Goal: Task Accomplishment & Management: Complete application form

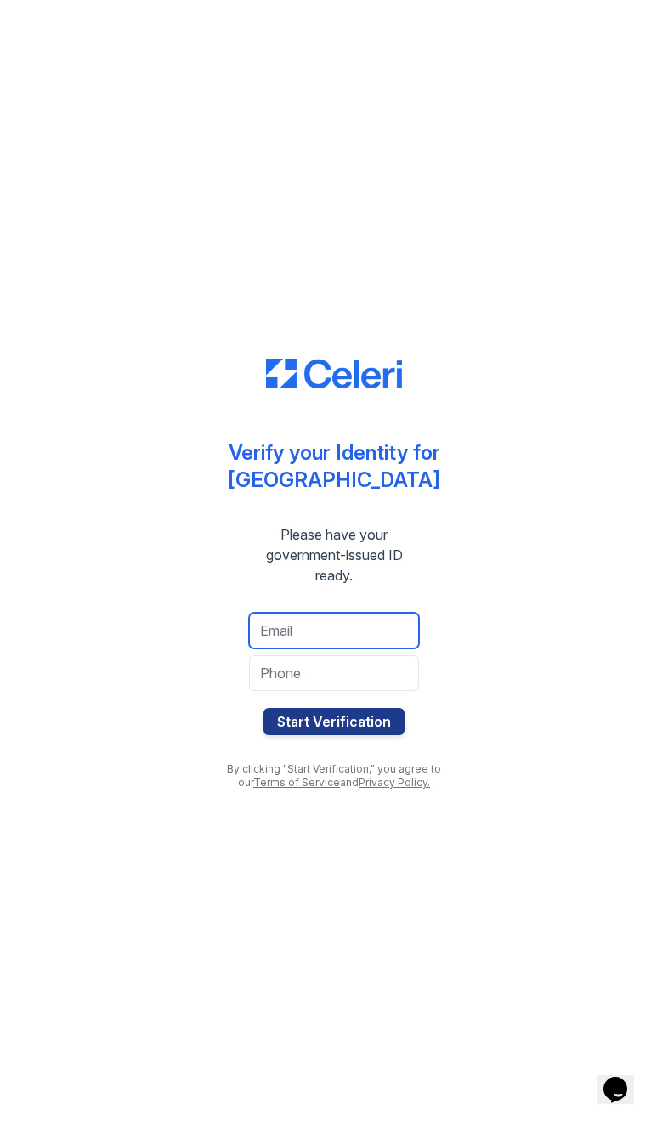
click at [281, 633] on input "email" at bounding box center [334, 631] width 170 height 36
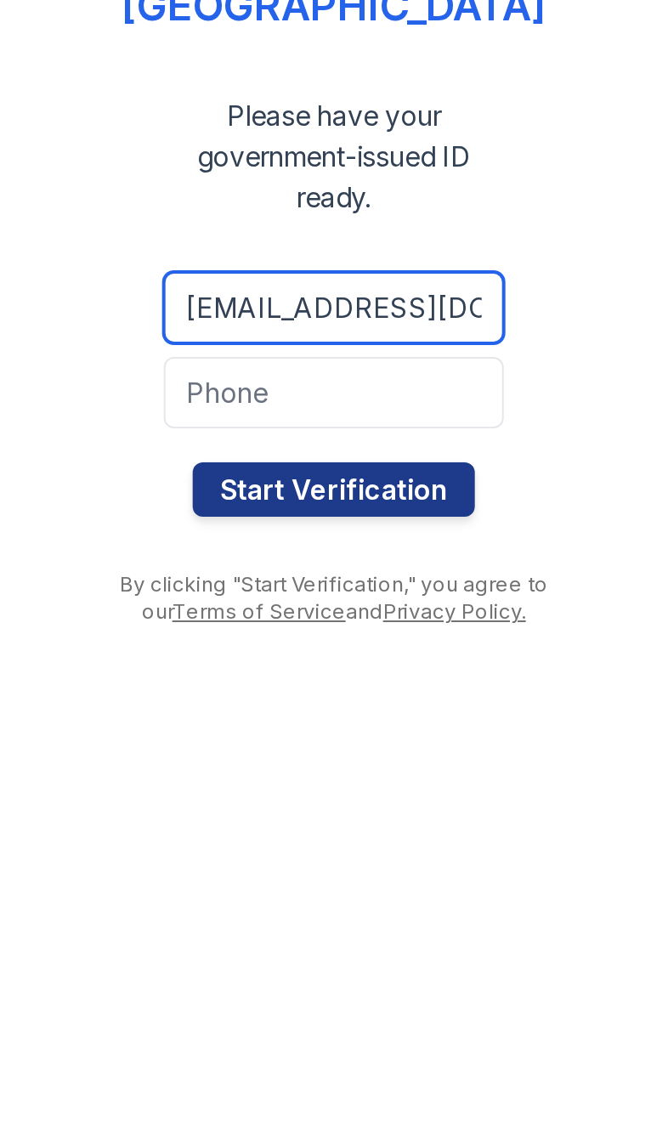
type input "[EMAIL_ADDRESS][DOMAIN_NAME]"
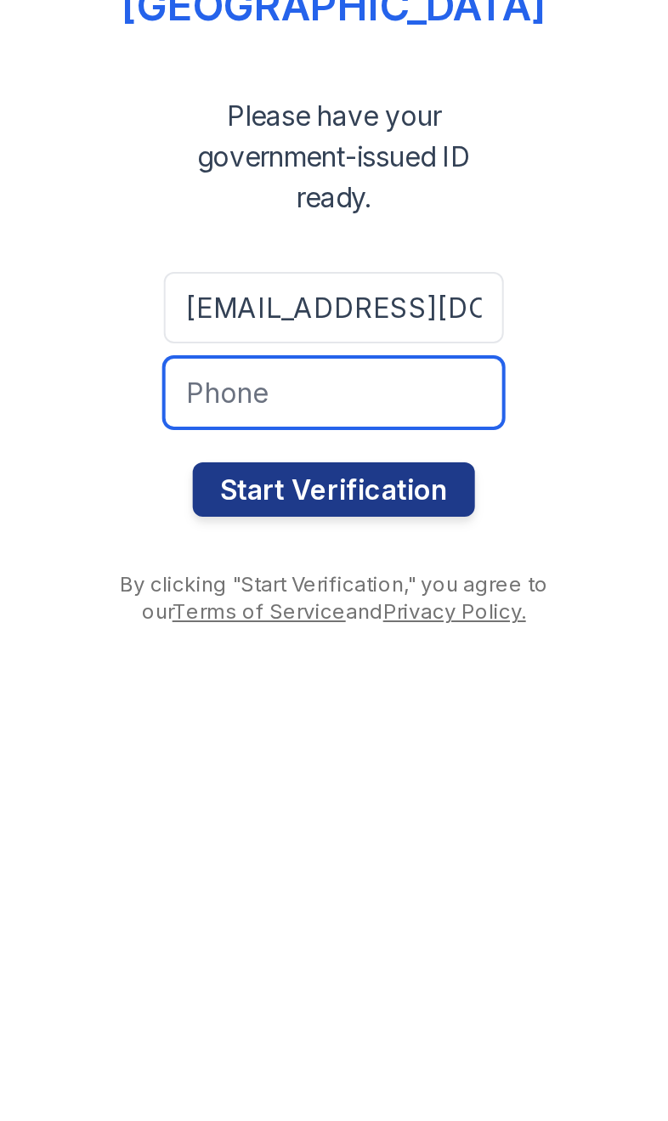
click at [249, 655] on input "tel" at bounding box center [334, 673] width 170 height 36
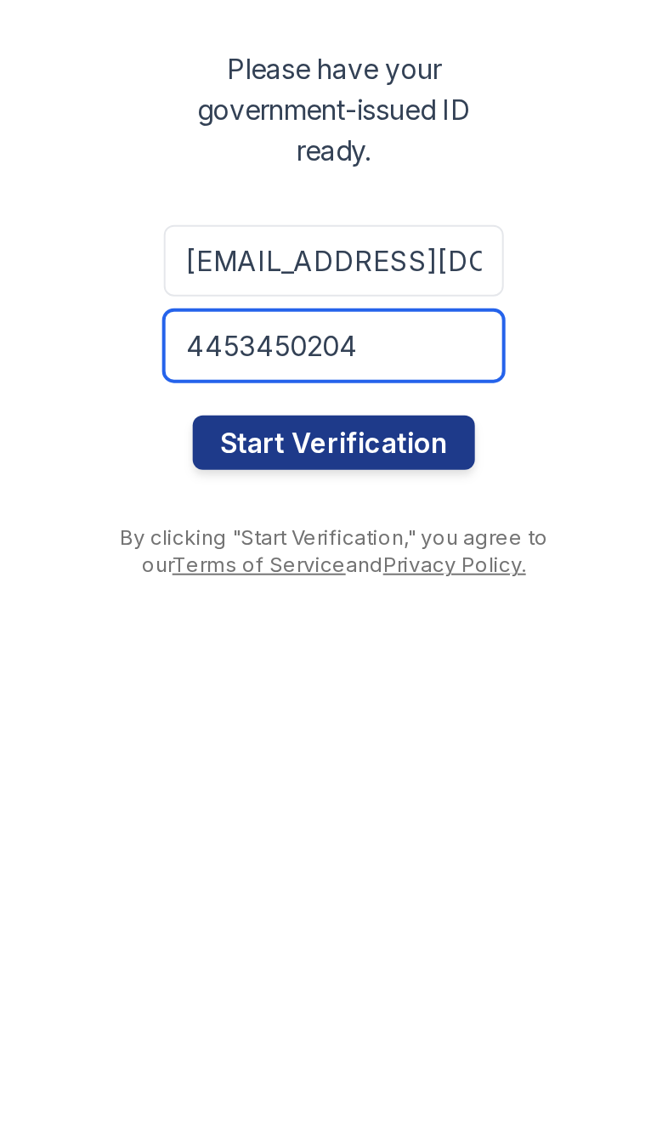
type input "4453450204"
click at [264, 708] on button "Start Verification" at bounding box center [334, 721] width 141 height 27
